Goal: Check status: Check status

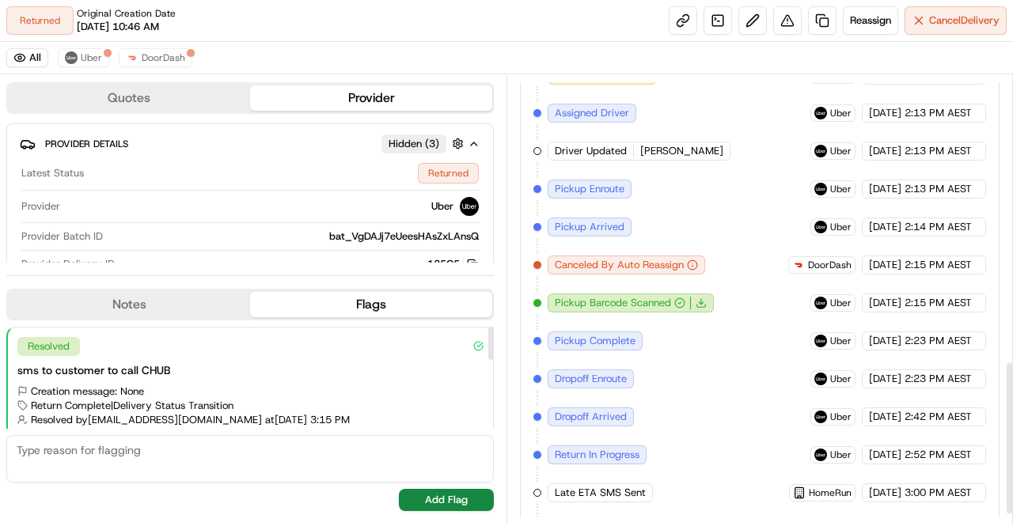
scroll to position [866, 0]
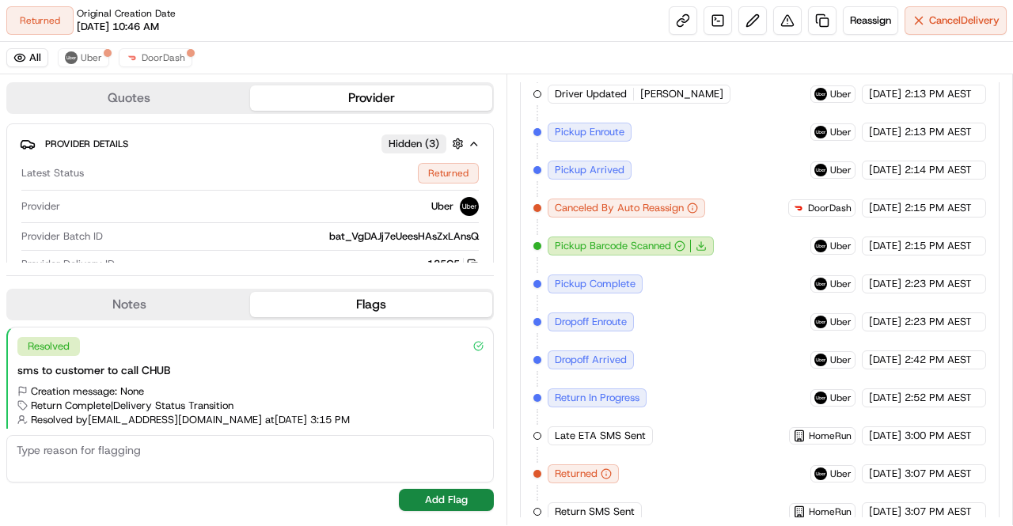
click at [692, 384] on div "Created (Sent To Provider) DoorDash [DATE] 10:46 AM AEST Not Assigned Driver Do…" at bounding box center [759, 94] width 453 height 855
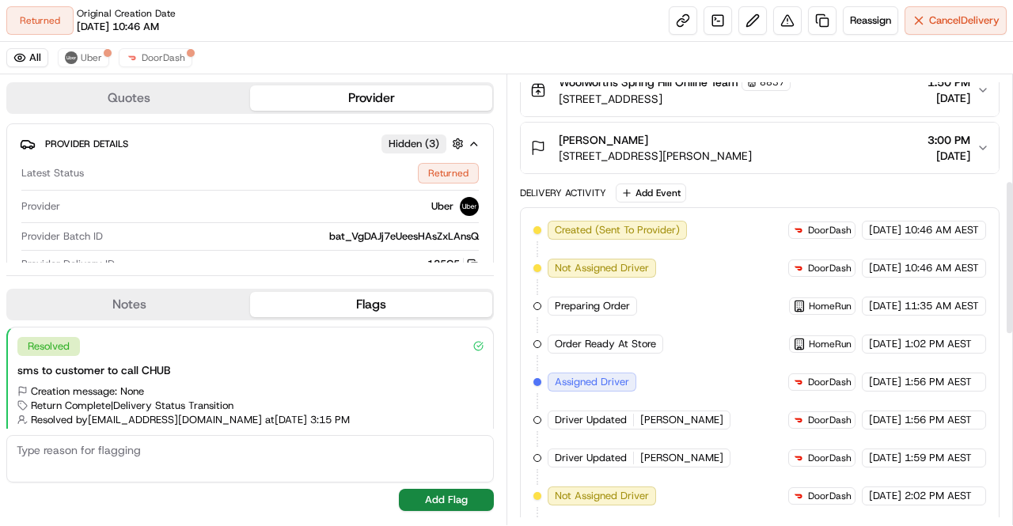
scroll to position [0, 0]
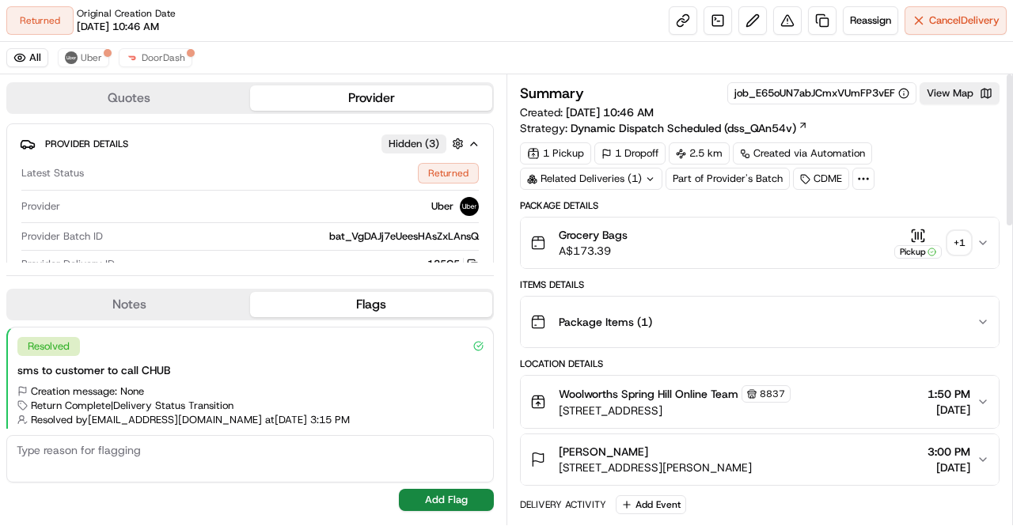
click at [957, 240] on div "+ 1" at bounding box center [959, 243] width 22 height 22
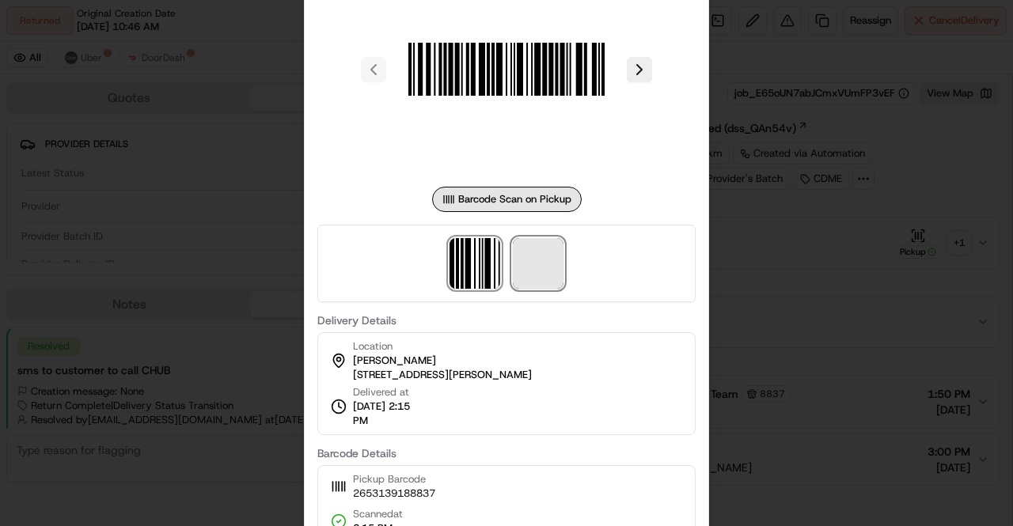
click at [552, 257] on span at bounding box center [538, 263] width 51 height 51
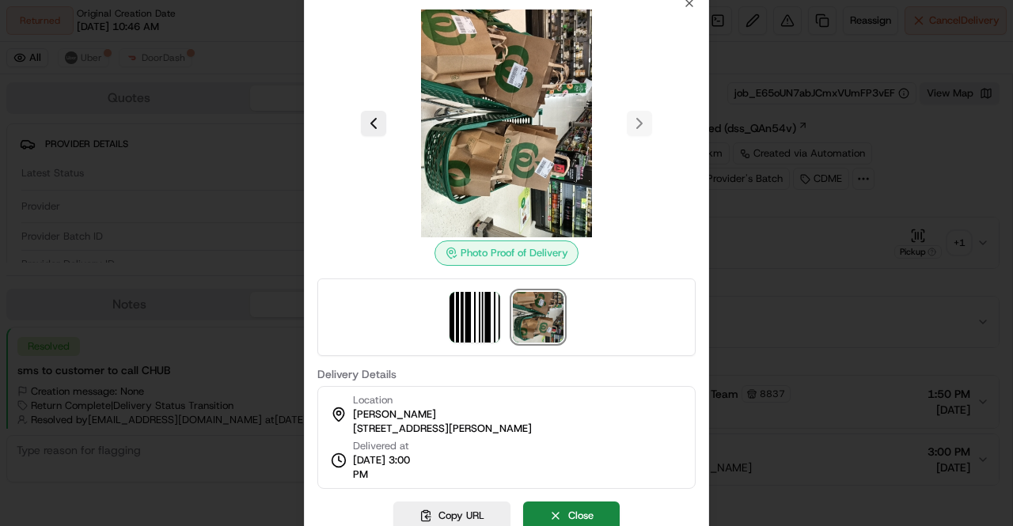
click at [794, 241] on div at bounding box center [506, 263] width 1013 height 526
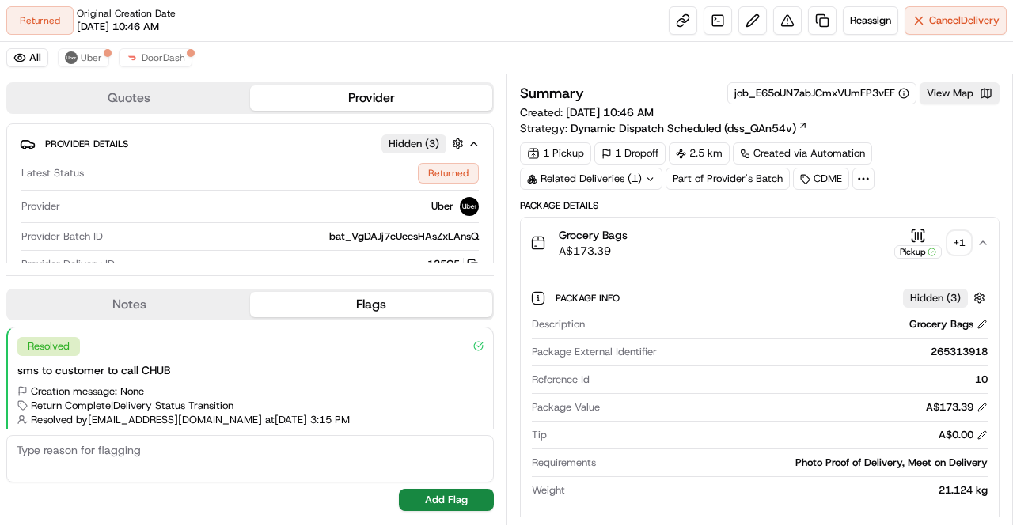
click at [983, 235] on button "Grocery Bags A$173.39 Pickup + 1" at bounding box center [760, 243] width 478 height 51
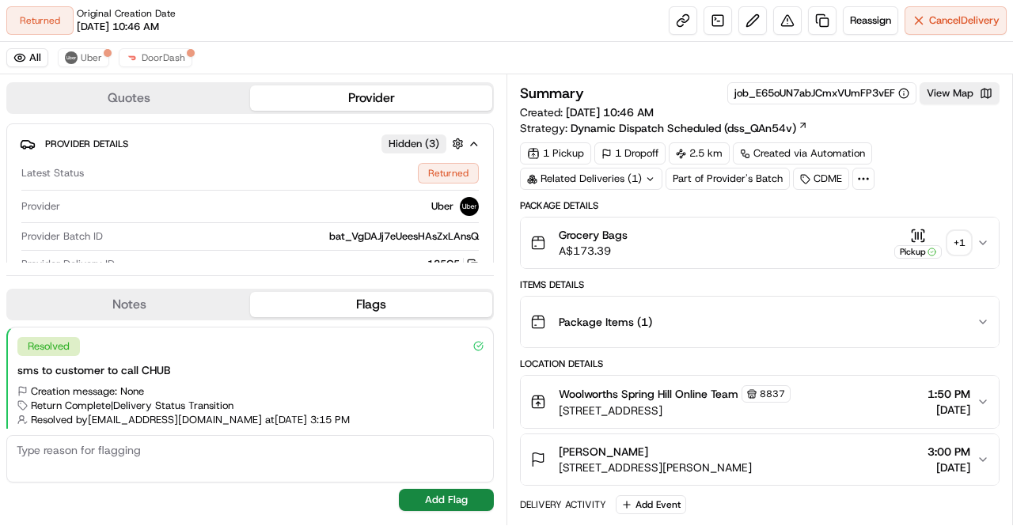
click at [935, 178] on div "1 Pickup 1 Dropoff 2.5 km Created via Automation Related Deliveries (1) Part of…" at bounding box center [760, 165] width 480 height 47
click at [864, 23] on span "Reassign" at bounding box center [870, 20] width 41 height 14
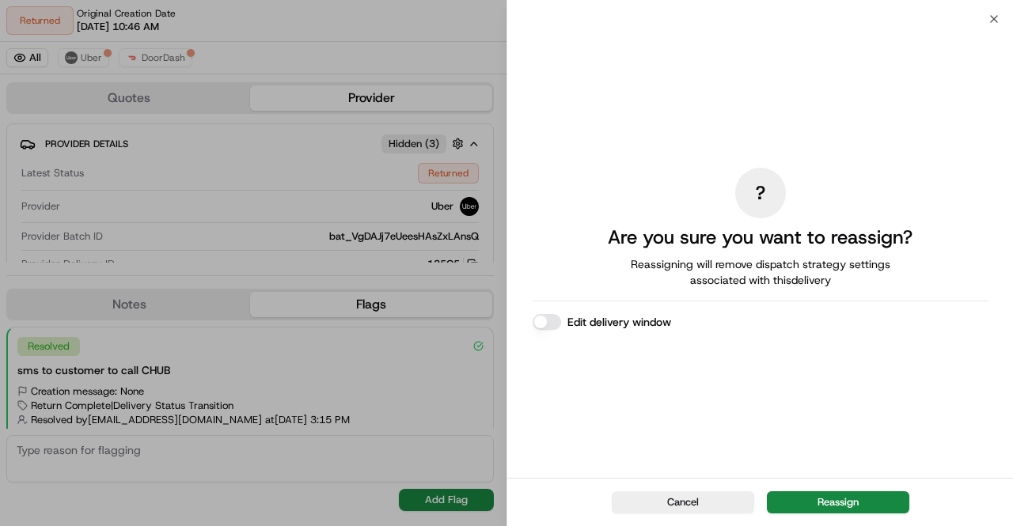
click at [641, 419] on div "? Are you sure you want to reassign? Reassigning will remove dispatch strategy …" at bounding box center [760, 248] width 455 height 453
click at [847, 501] on button "Reassign" at bounding box center [838, 502] width 142 height 22
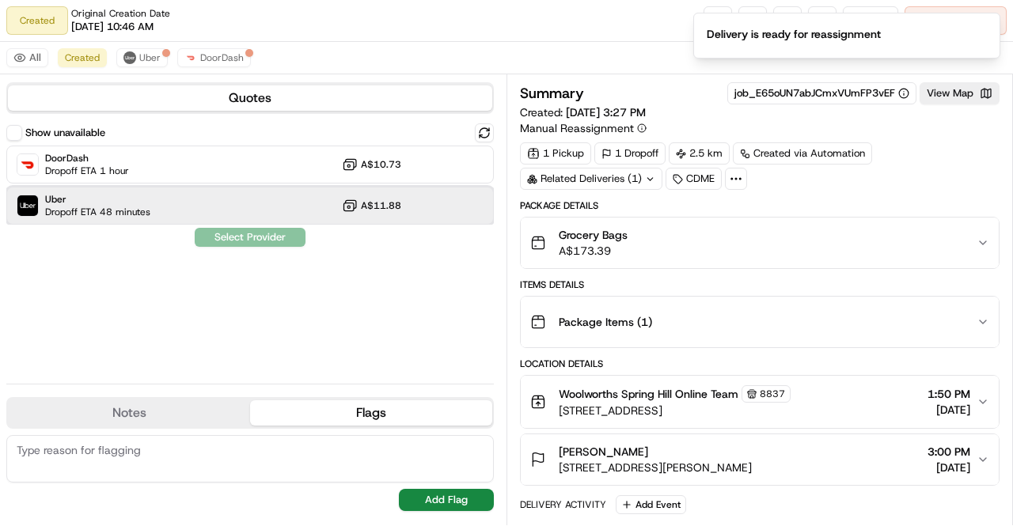
click at [154, 194] on div "Uber Dropoff ETA 48 minutes A$11.88" at bounding box center [249, 206] width 487 height 38
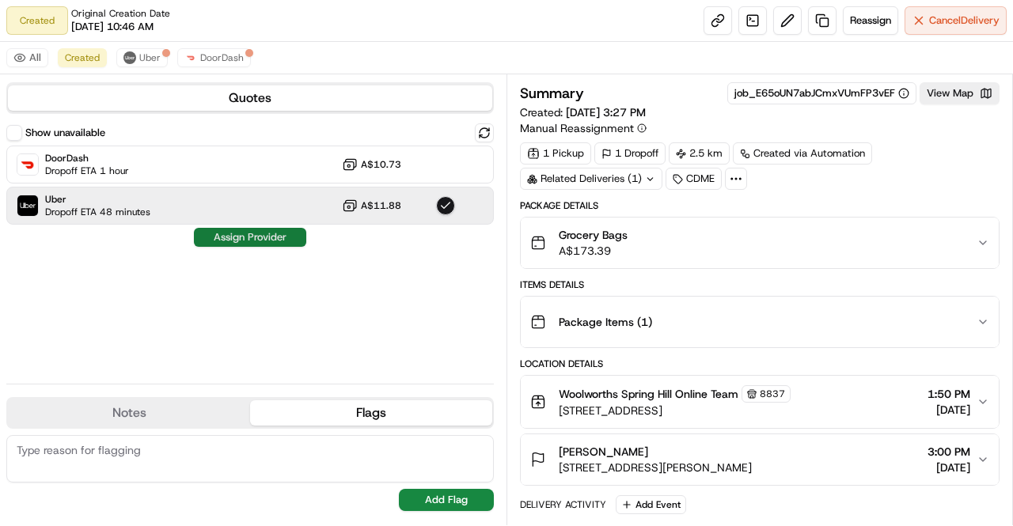
click at [241, 235] on button "Assign Provider" at bounding box center [250, 237] width 112 height 19
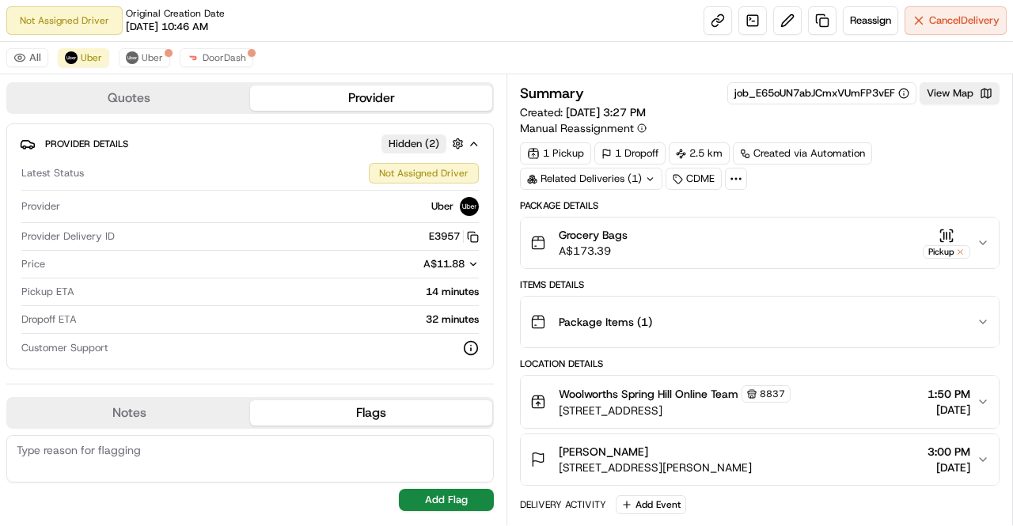
click at [476, 40] on div "Not Assigned Driver Original Creation Date [DATE] 10:46 AM Reassign Cancel Deli…" at bounding box center [506, 21] width 1013 height 42
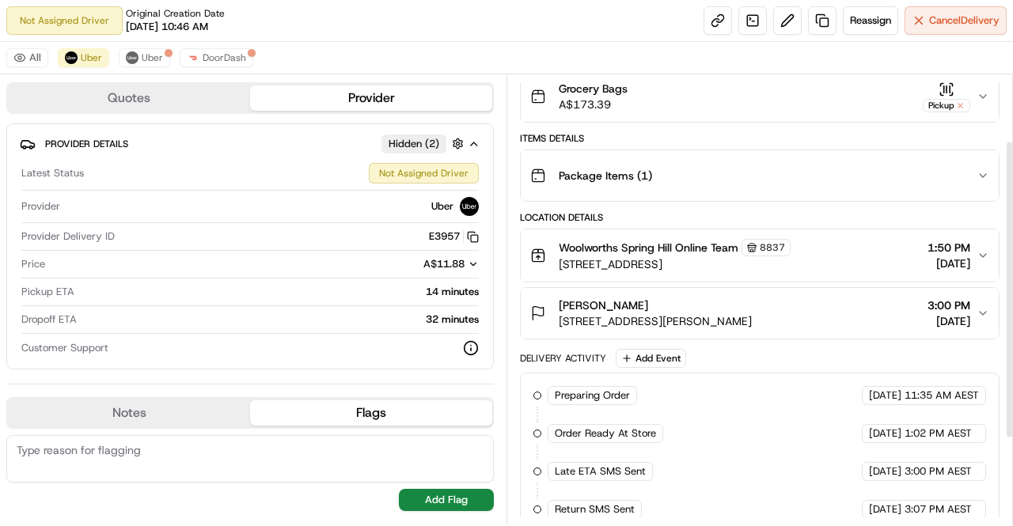
scroll to position [229, 0]
